Goal: Check status: Check status

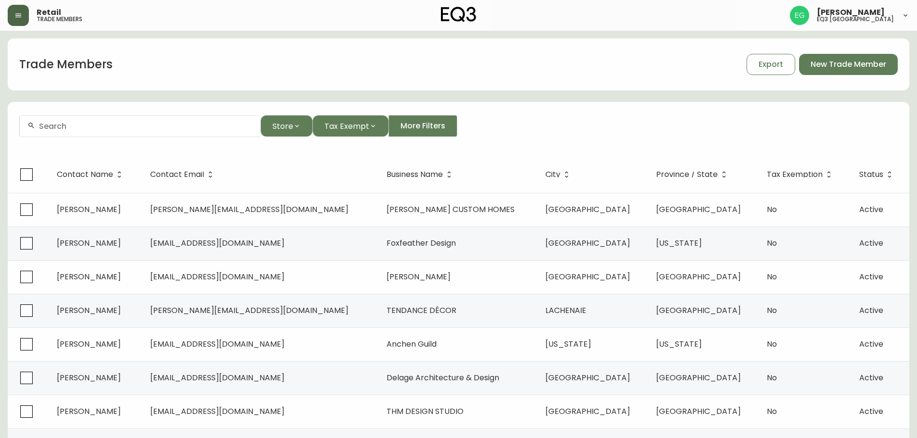
click at [20, 24] on button "button" at bounding box center [18, 15] width 21 height 21
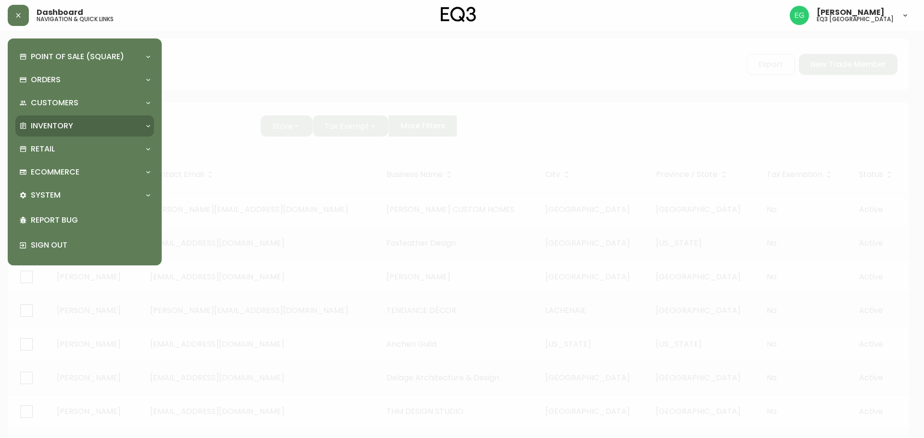
click at [64, 125] on p "Inventory" at bounding box center [52, 126] width 42 height 11
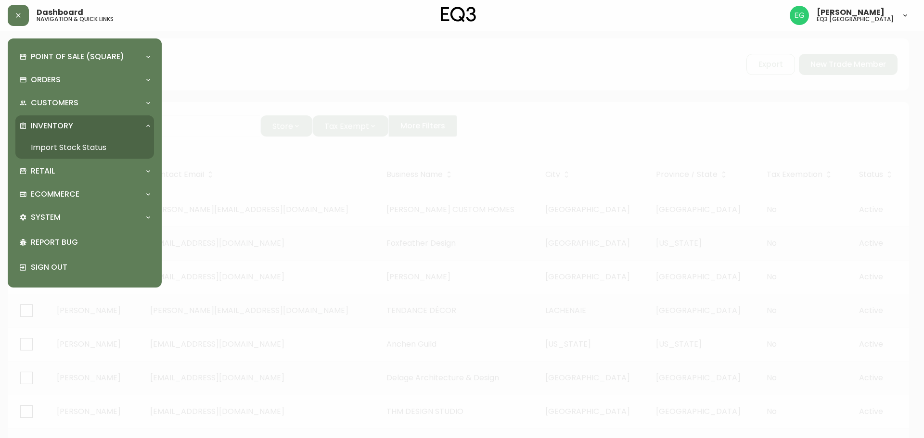
click at [56, 146] on link "Import Stock Status" at bounding box center [84, 148] width 139 height 22
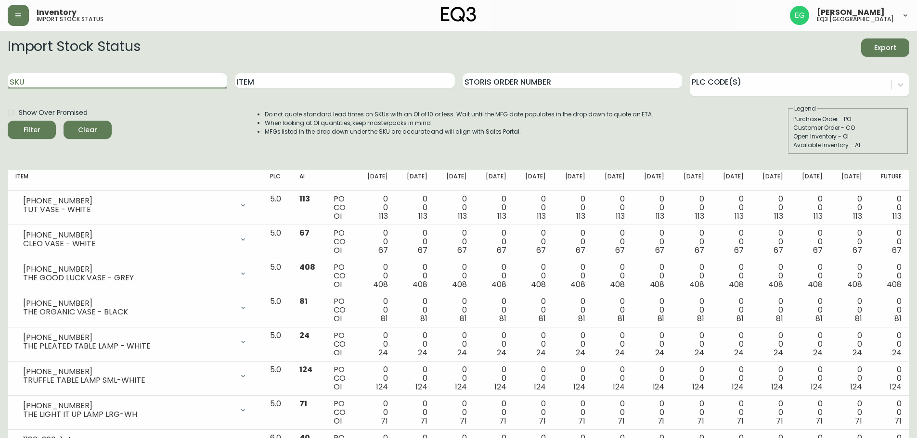
click at [127, 82] on input "SKU" at bounding box center [117, 80] width 219 height 15
paste input "[PHONE_NUMBER]"
type input "[PHONE_NUMBER]"
click at [8, 121] on button "Filter" at bounding box center [32, 130] width 48 height 18
